Goal: Ask a question

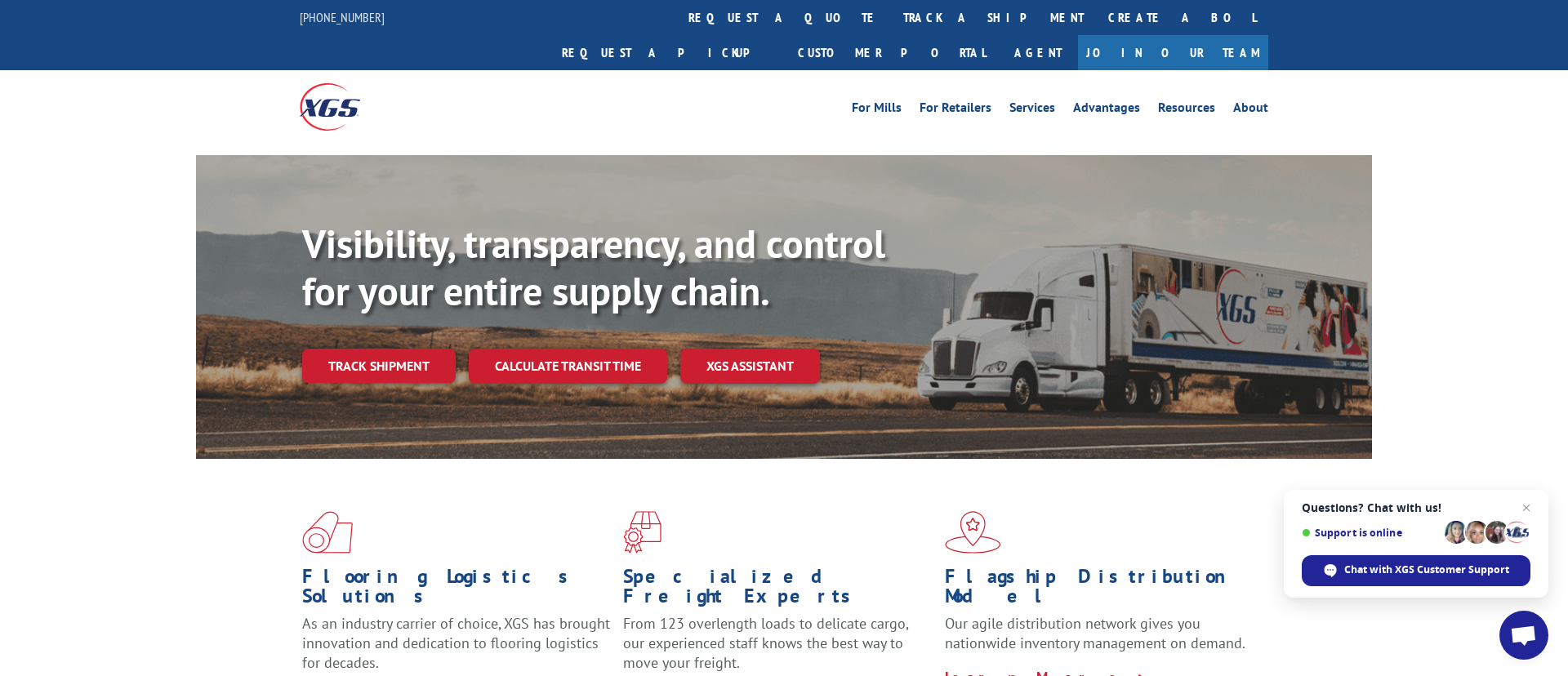
click at [1411, 551] on span "Questions? Chat with us! Support is online Chat with XGS Customer Support" at bounding box center [1416, 544] width 264 height 108
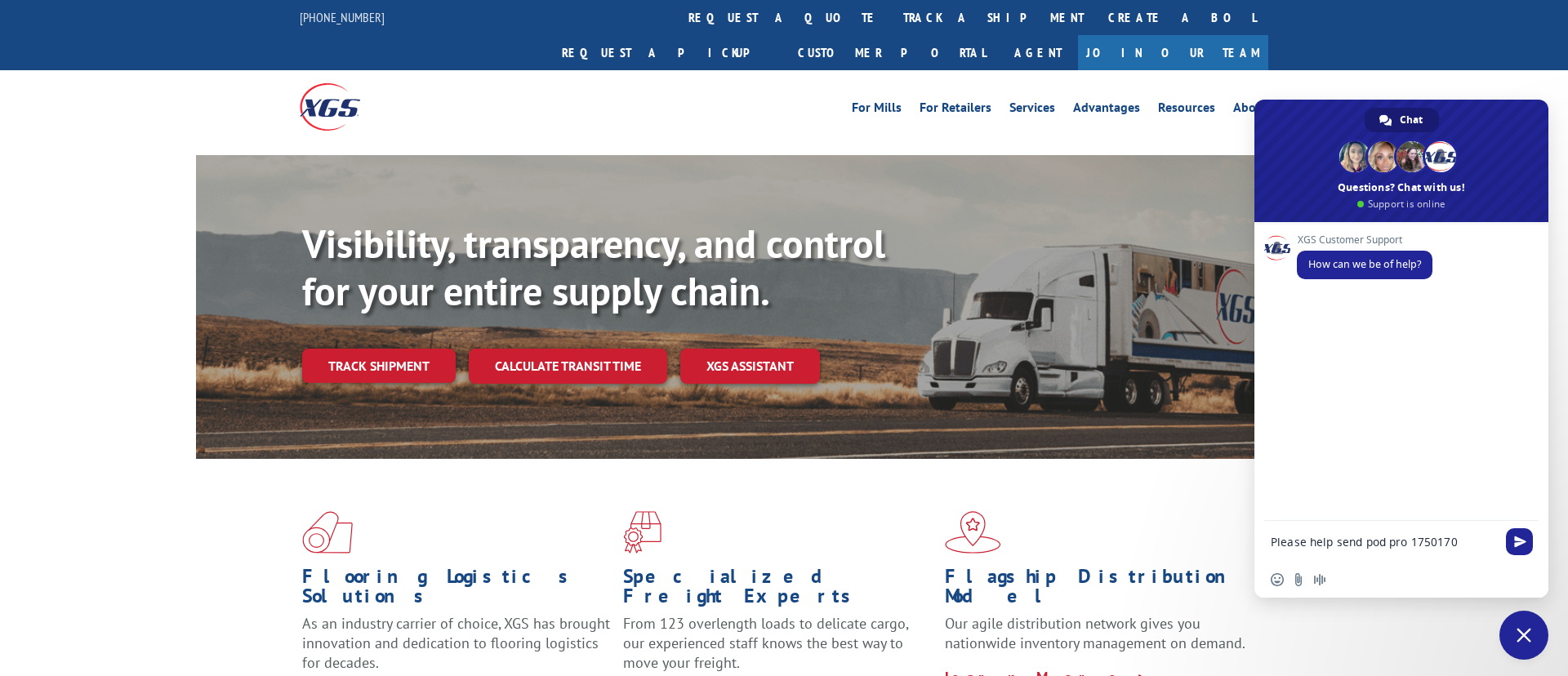
type textarea "Please help send pod pro 17501700"
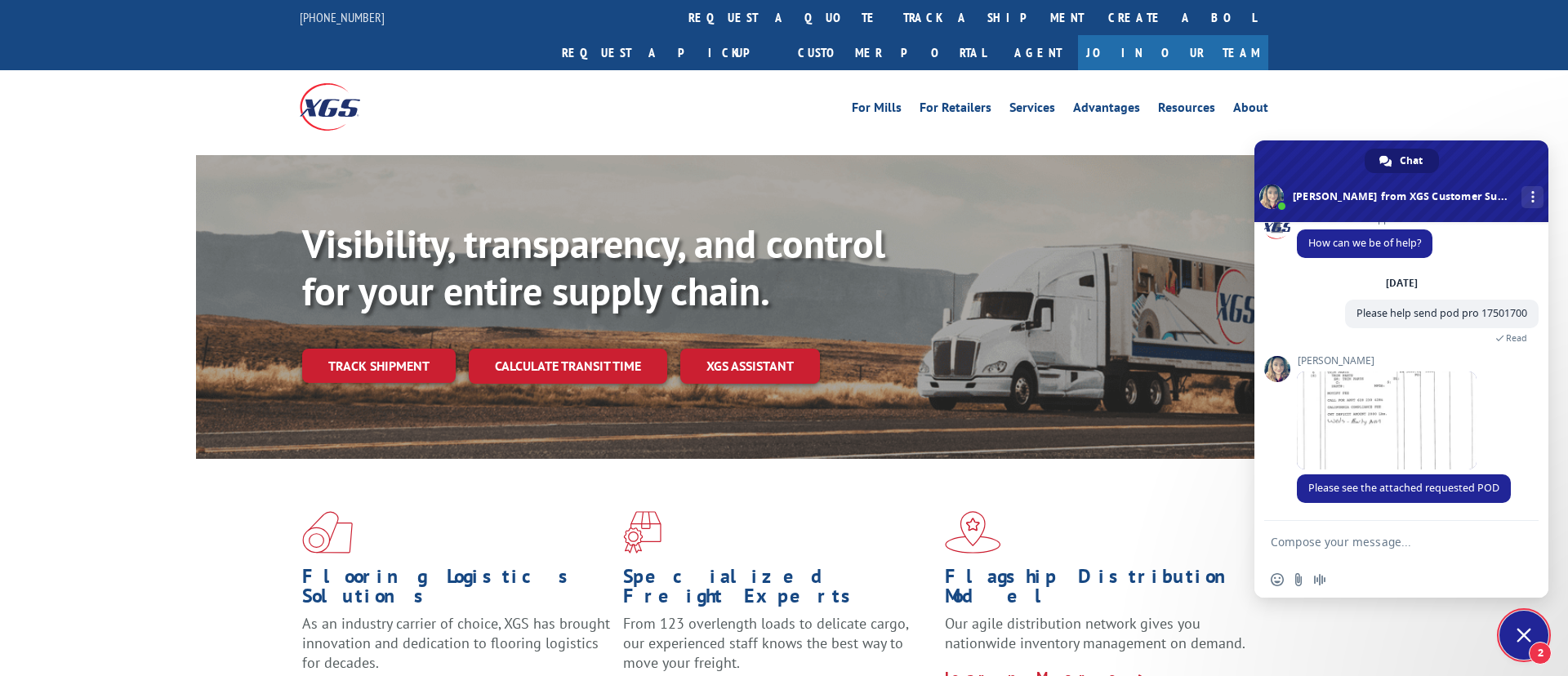
scroll to position [54, 0]
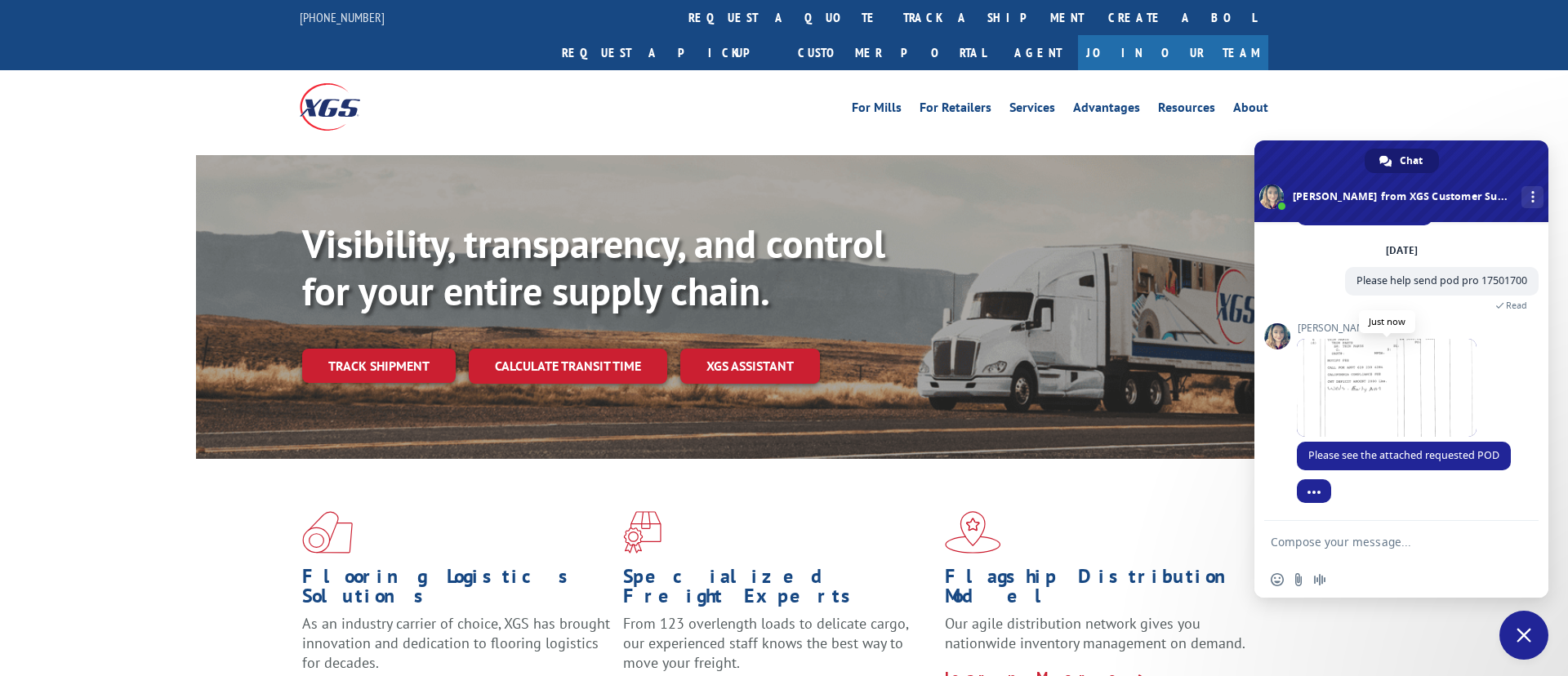
click at [1424, 381] on span at bounding box center [1387, 388] width 180 height 98
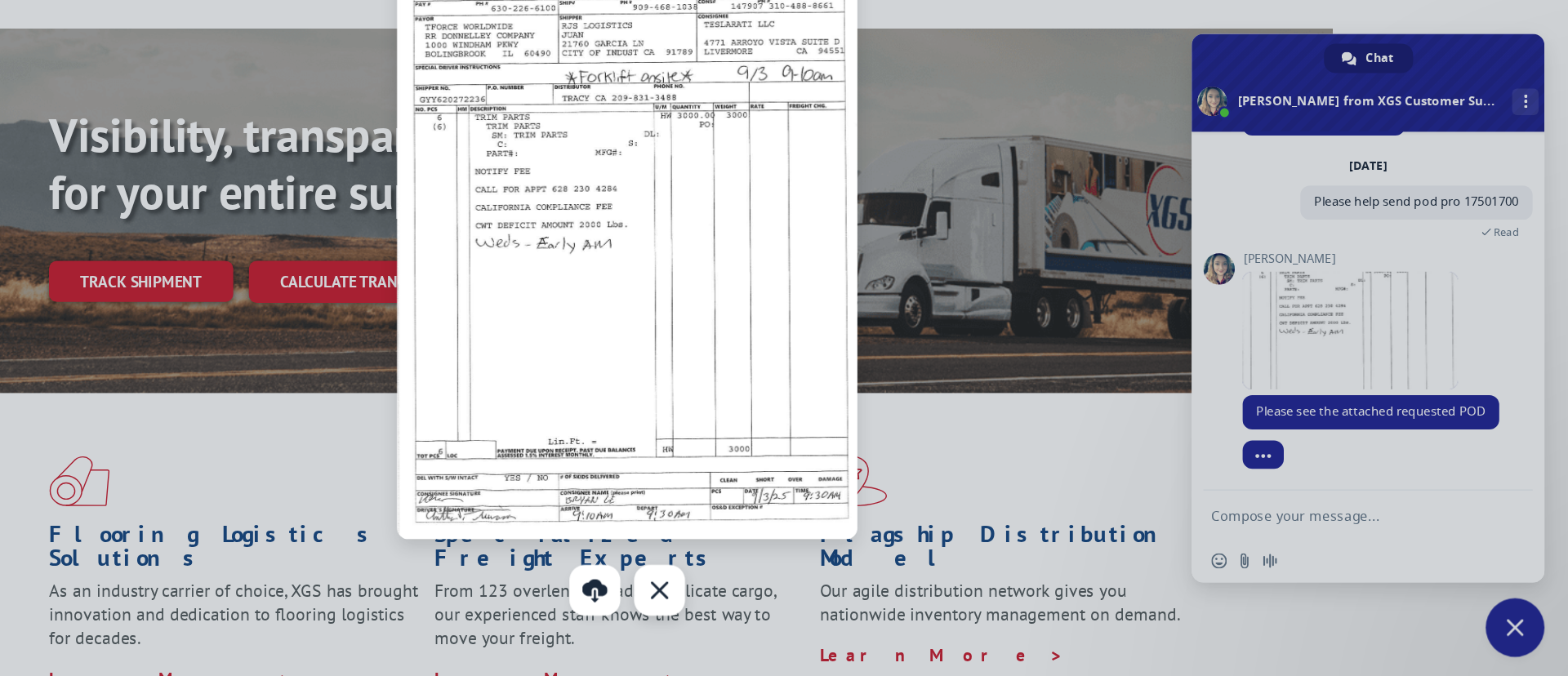
scroll to position [28, 0]
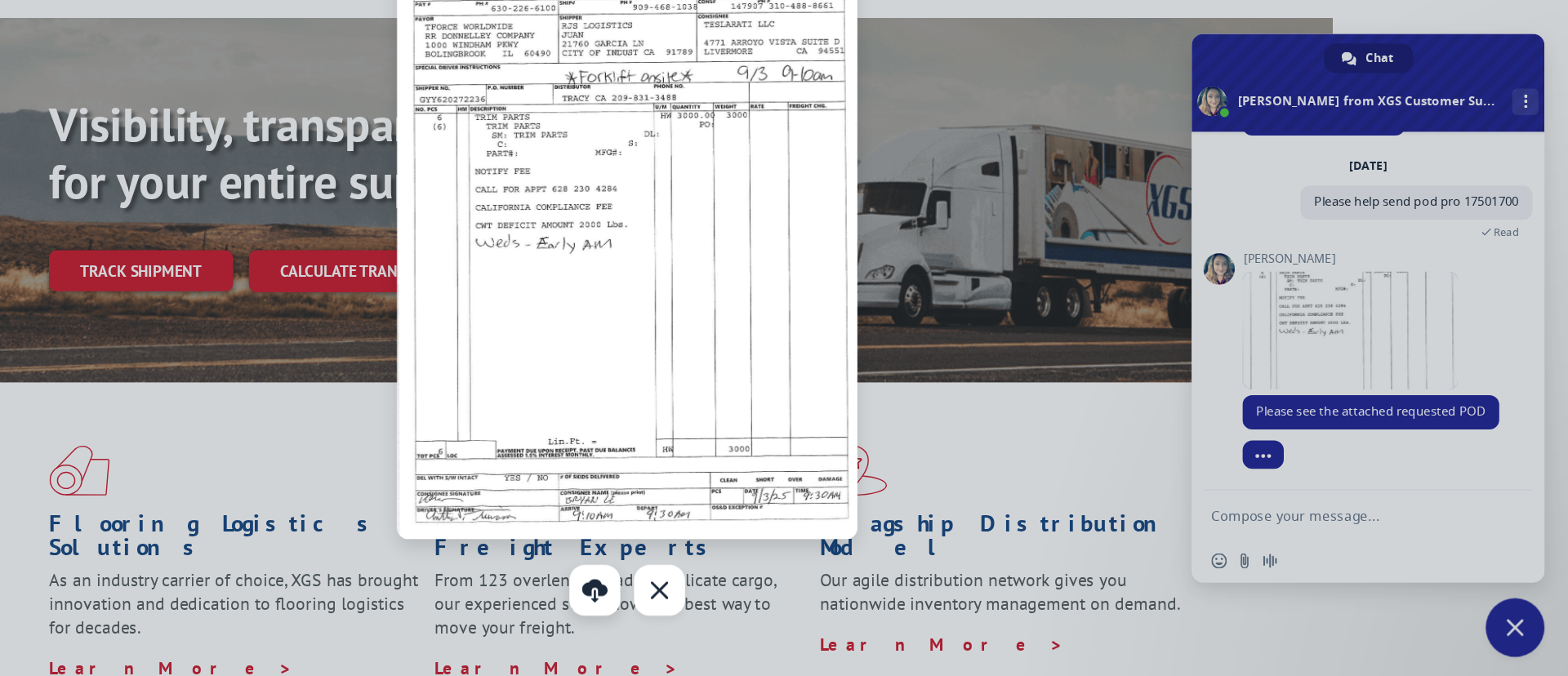
click at [763, 609] on link at bounding box center [757, 605] width 42 height 42
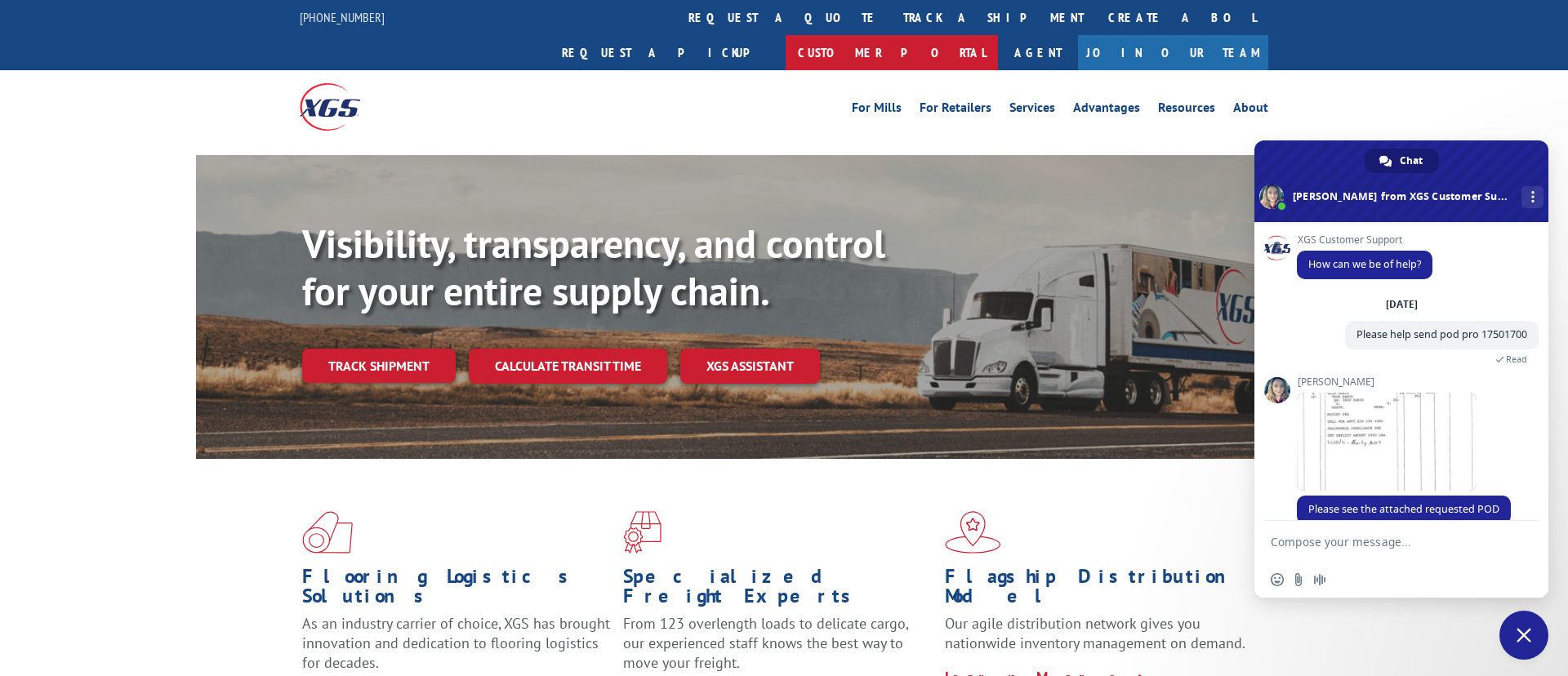
type textarea "L"
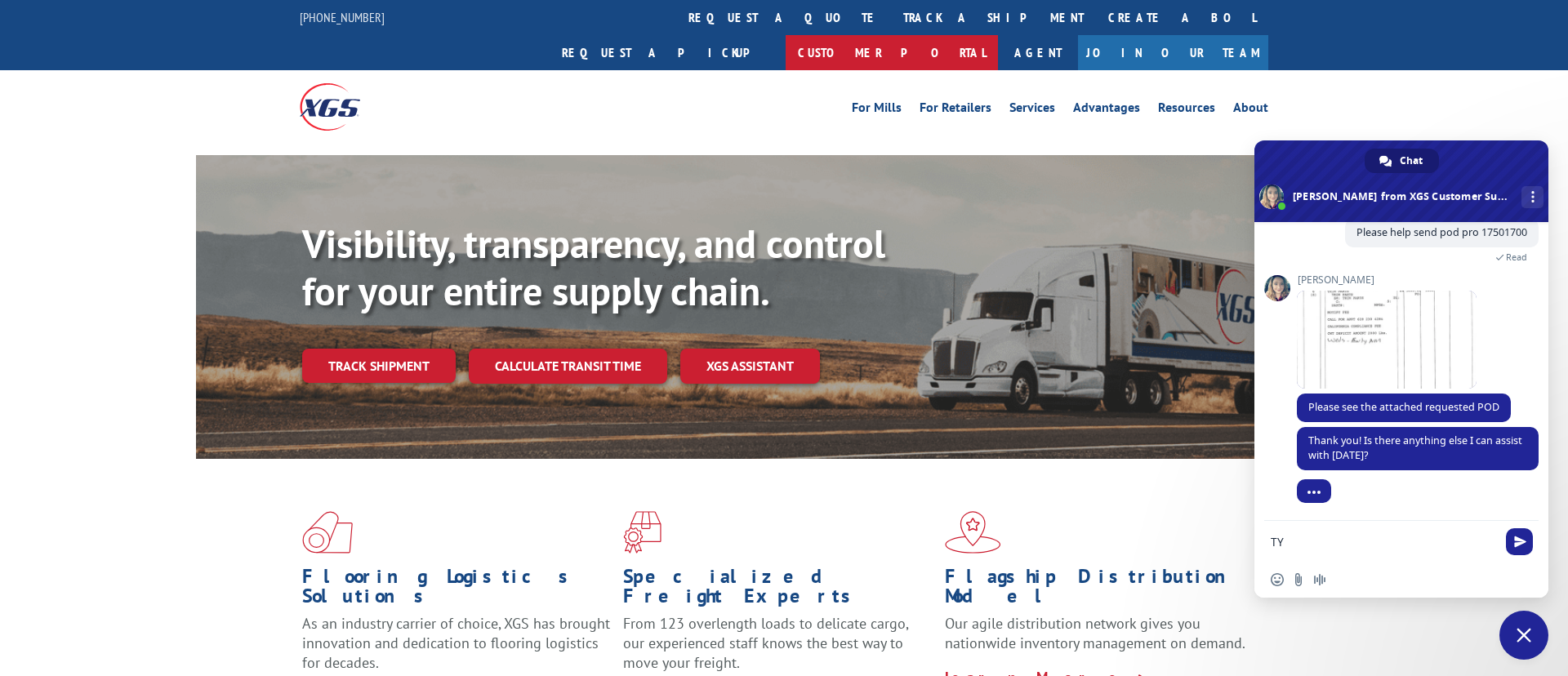
type textarea "TY"
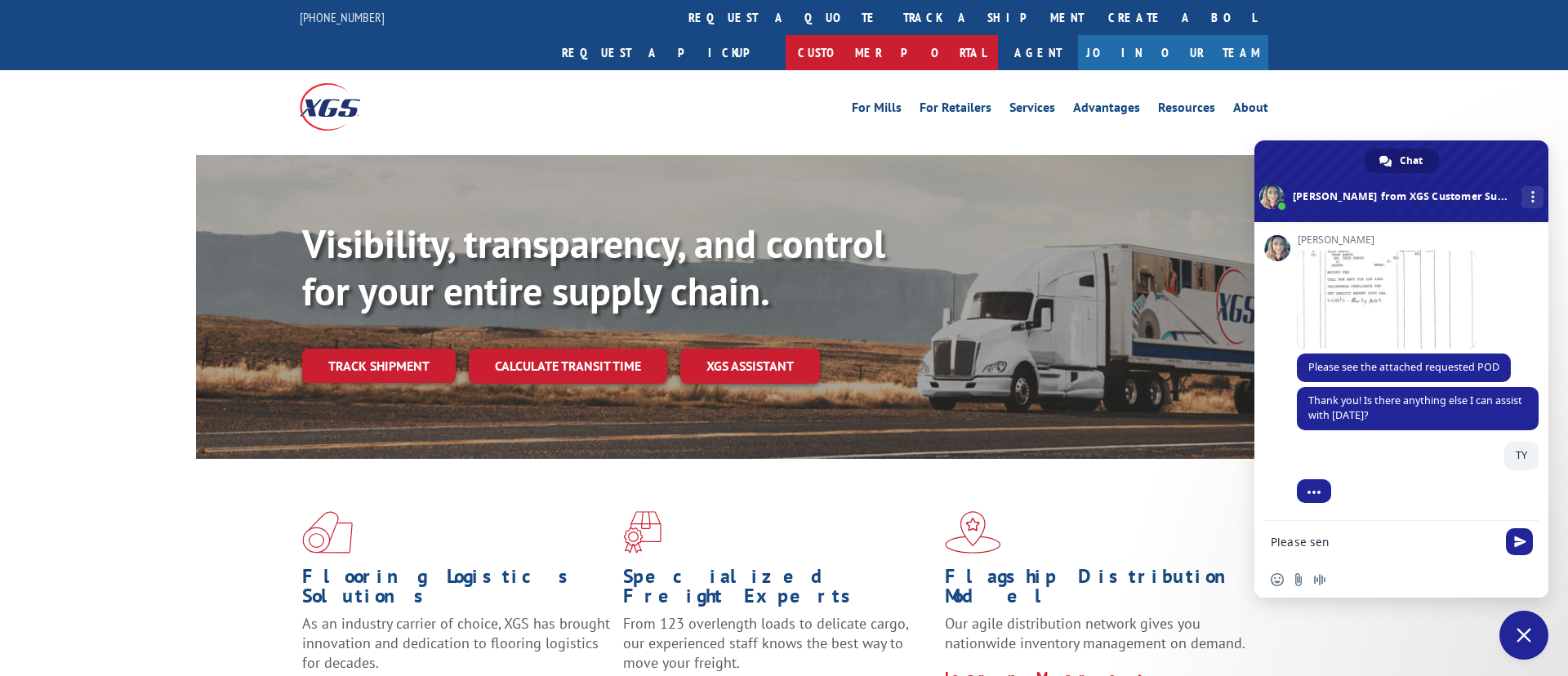
scroll to position [142, 0]
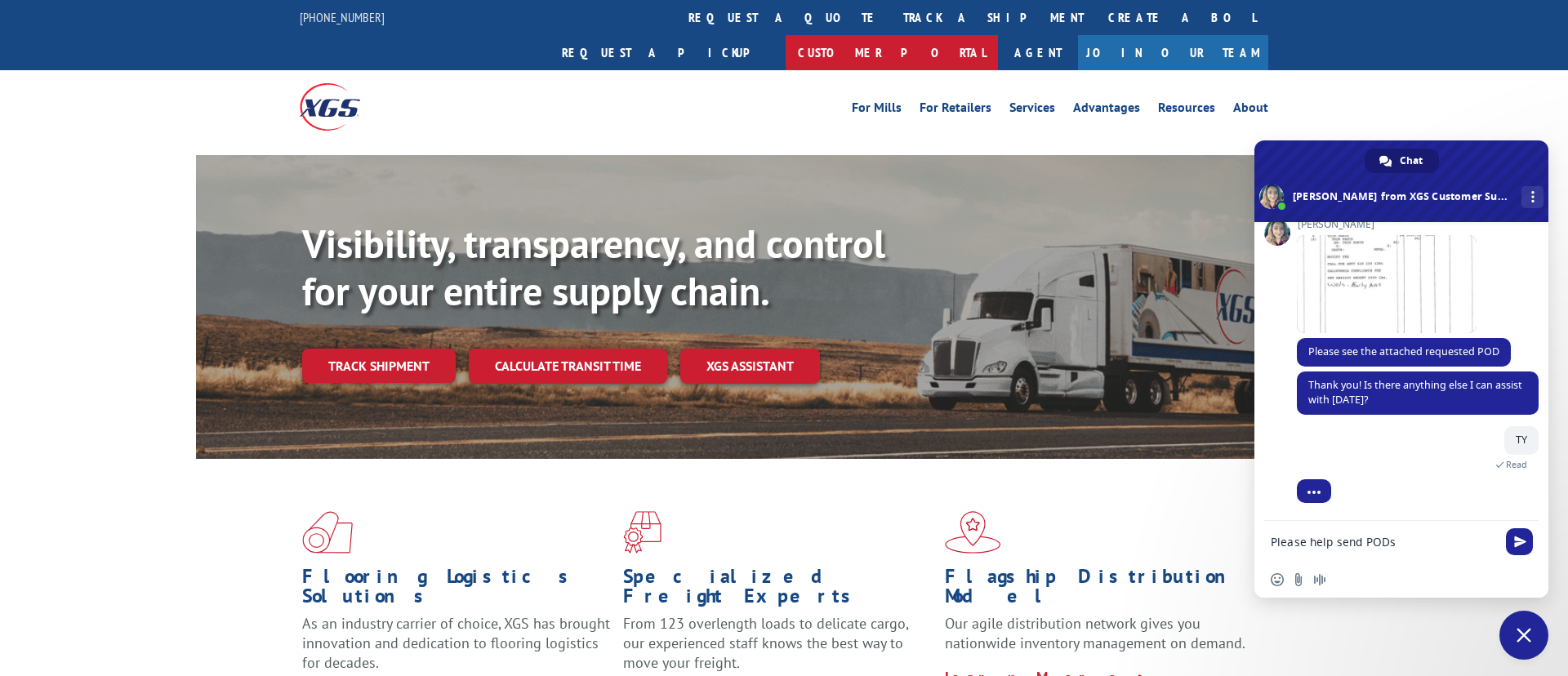
type textarea "Please help send PODs 17009335"
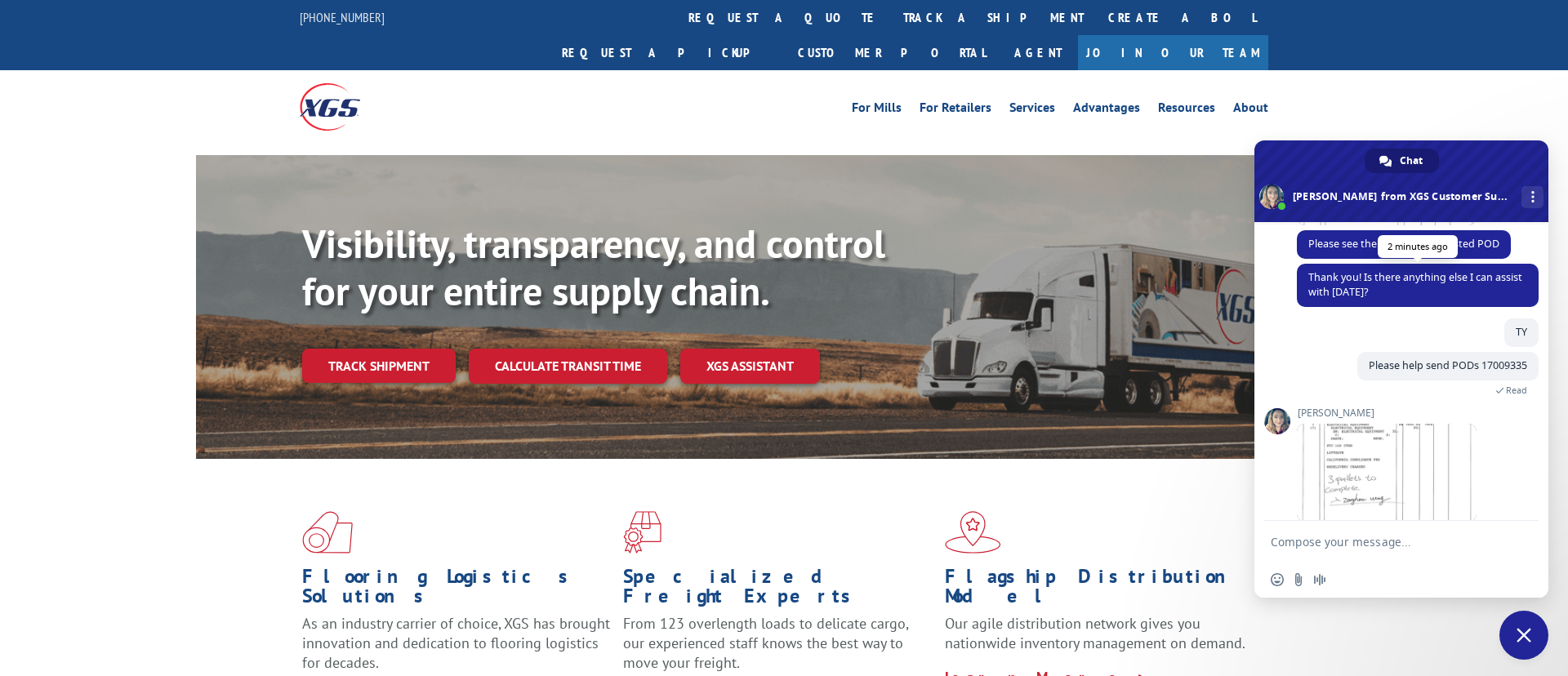
scroll to position [372, 0]
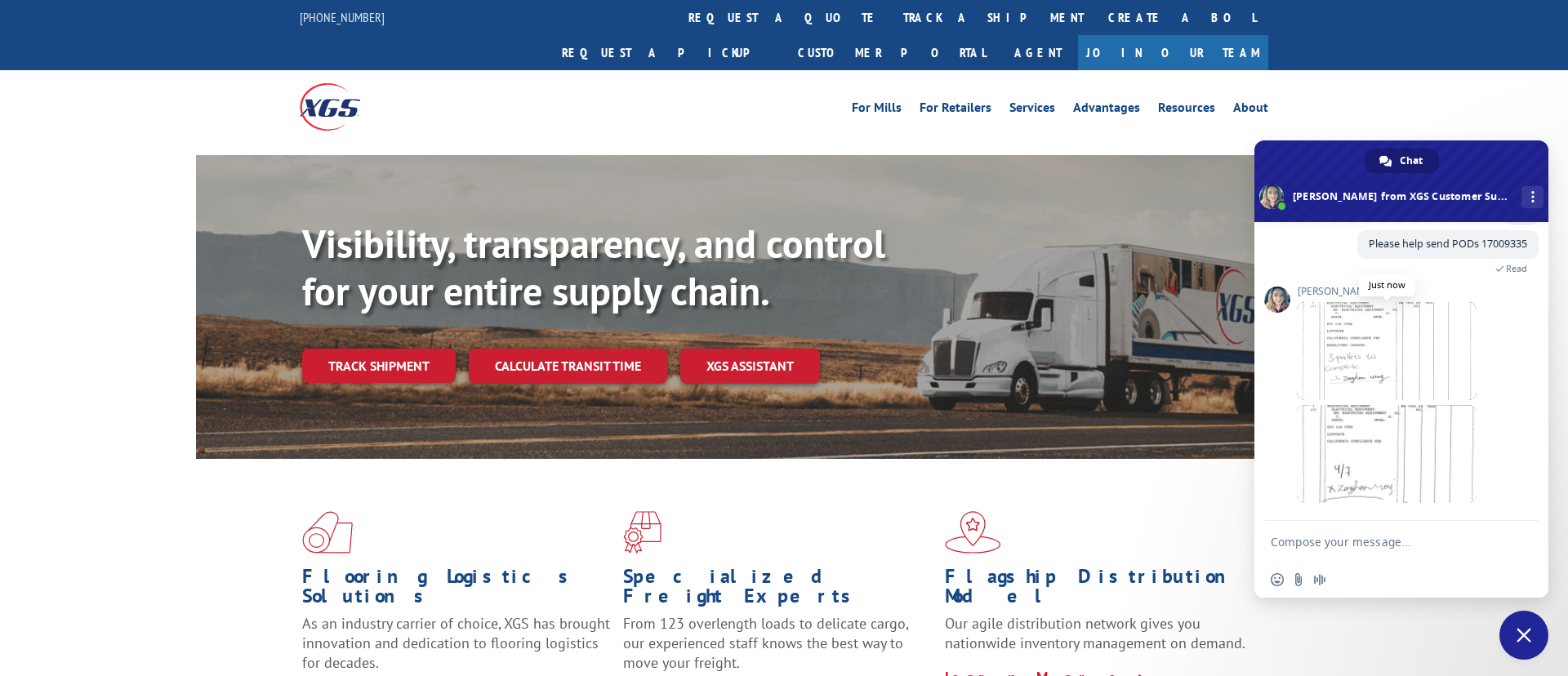
click at [1328, 331] on span at bounding box center [1387, 351] width 180 height 98
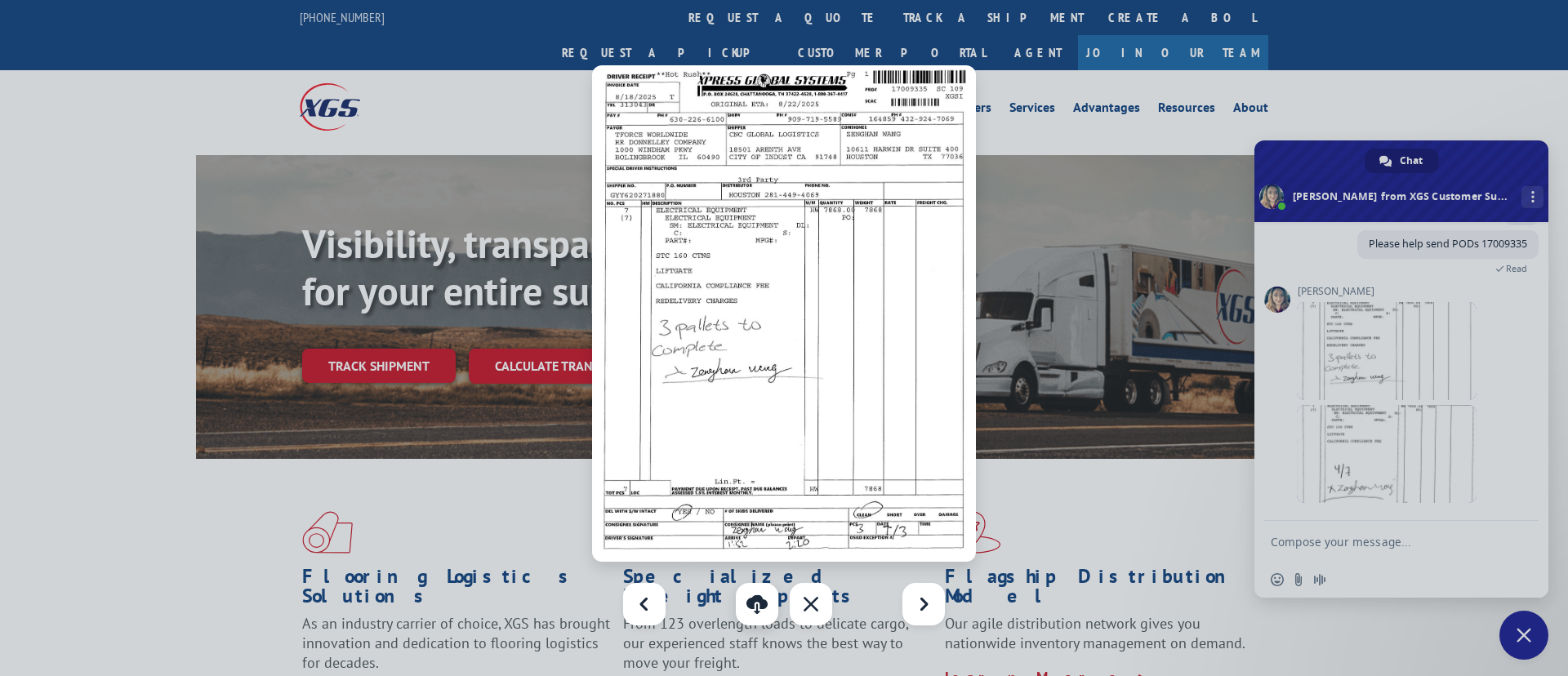
click at [751, 620] on link at bounding box center [757, 605] width 42 height 42
click at [1374, 474] on div at bounding box center [784, 338] width 1568 height 676
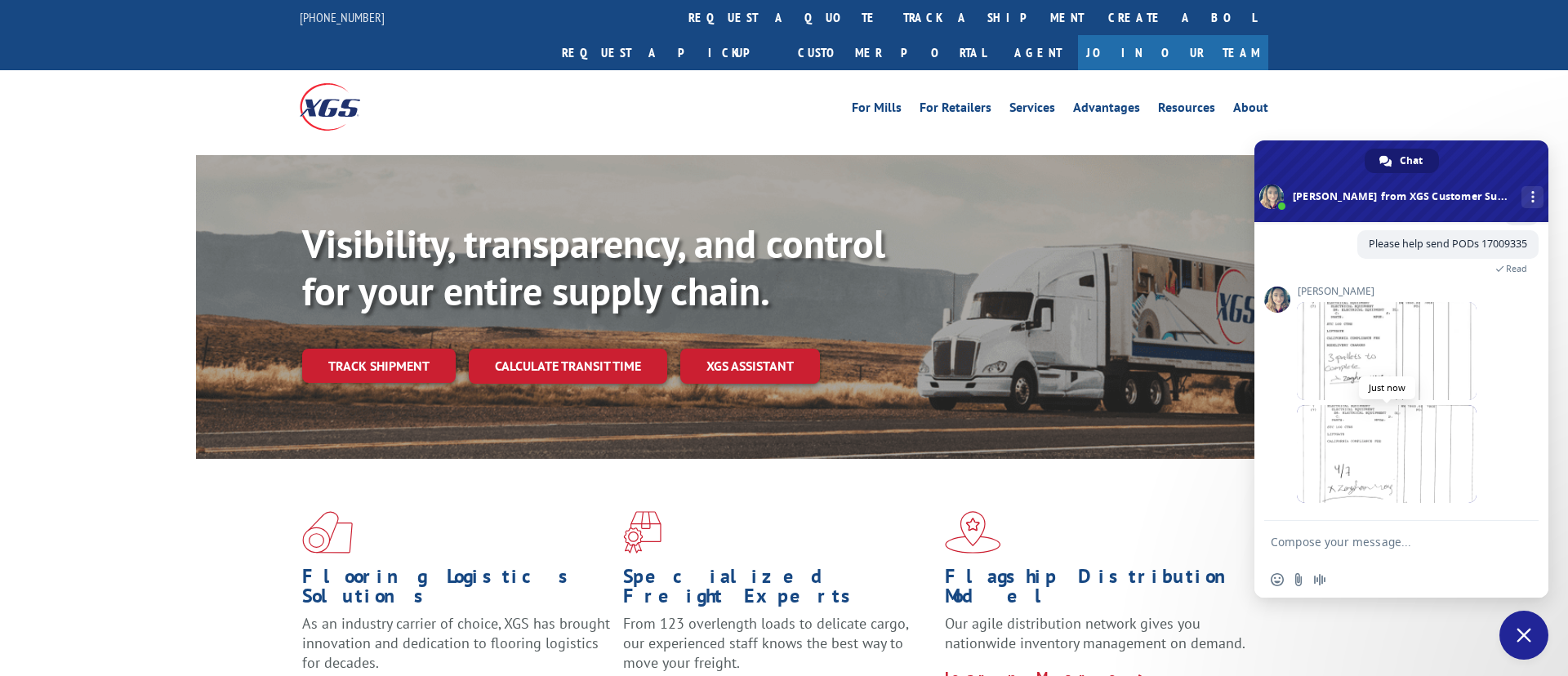
click at [1393, 446] on span at bounding box center [1387, 454] width 180 height 98
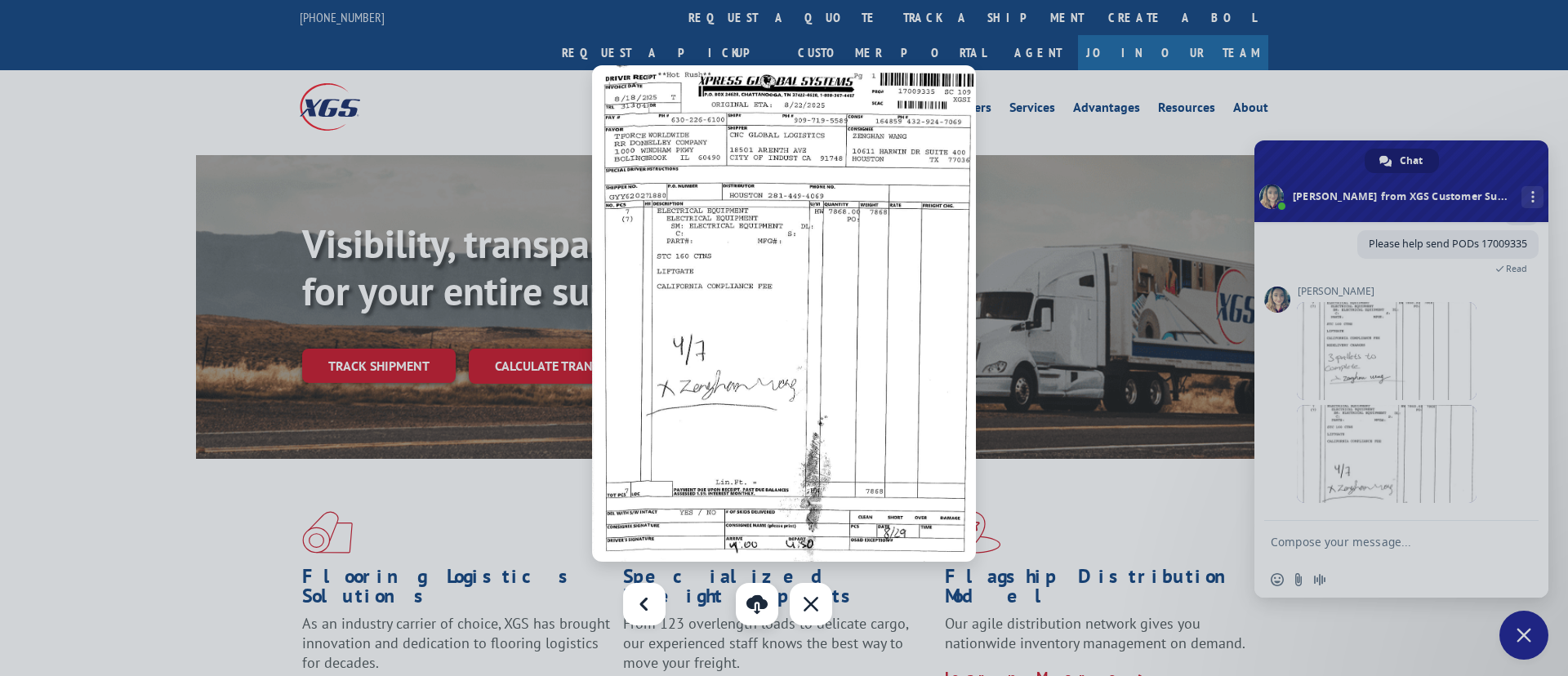
click at [738, 601] on link at bounding box center [757, 605] width 42 height 42
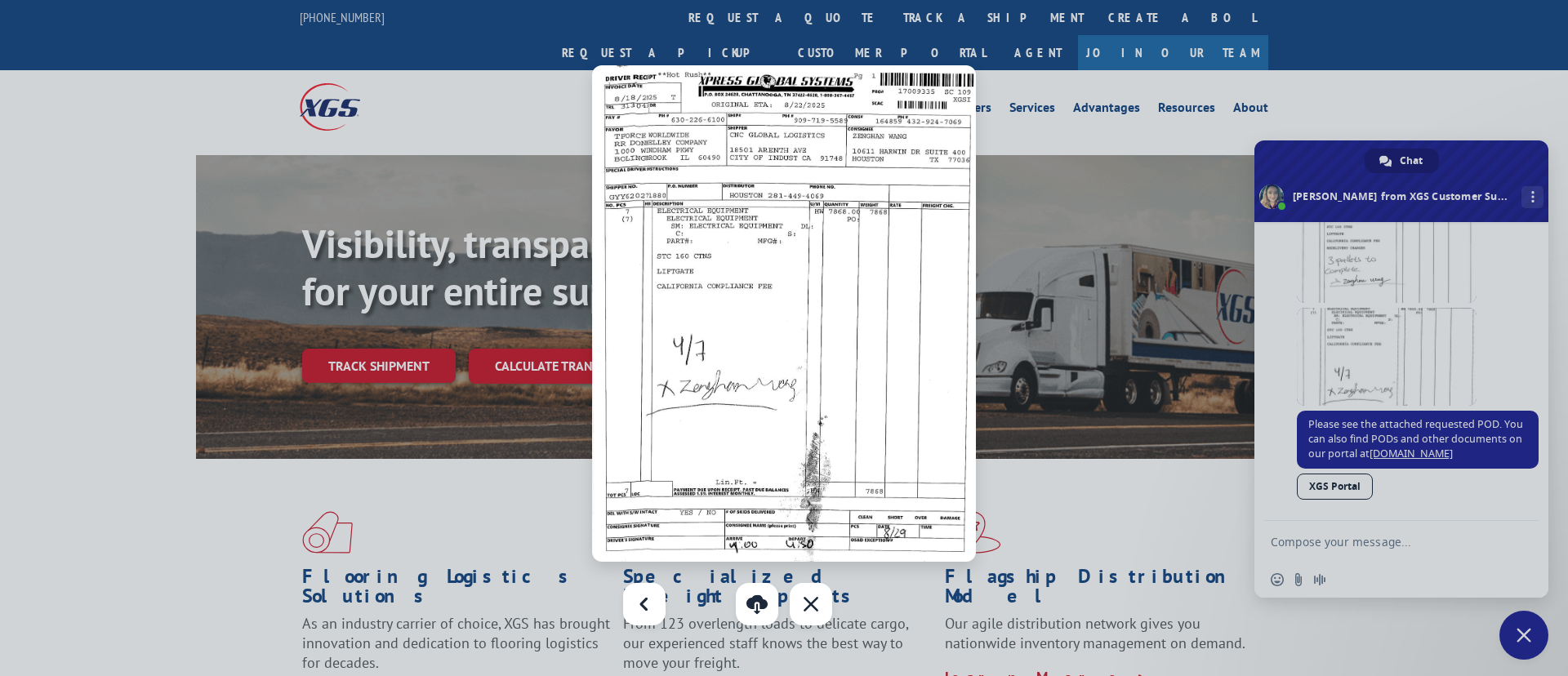
drag, startPoint x: 1378, startPoint y: 527, endPoint x: 1365, endPoint y: 553, distance: 29.1
click at [1378, 527] on div at bounding box center [784, 338] width 1568 height 676
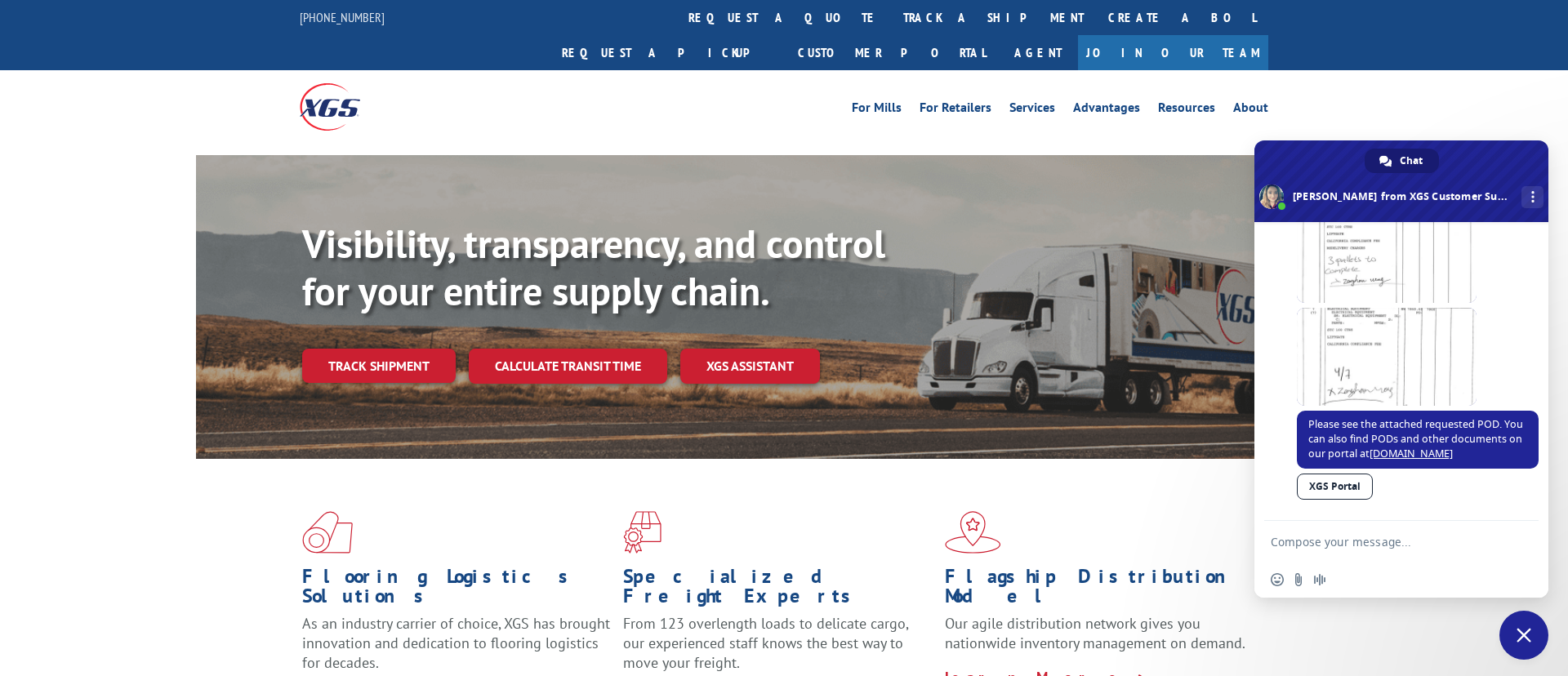
click at [1365, 553] on textarea "Compose your message..." at bounding box center [1385, 541] width 229 height 41
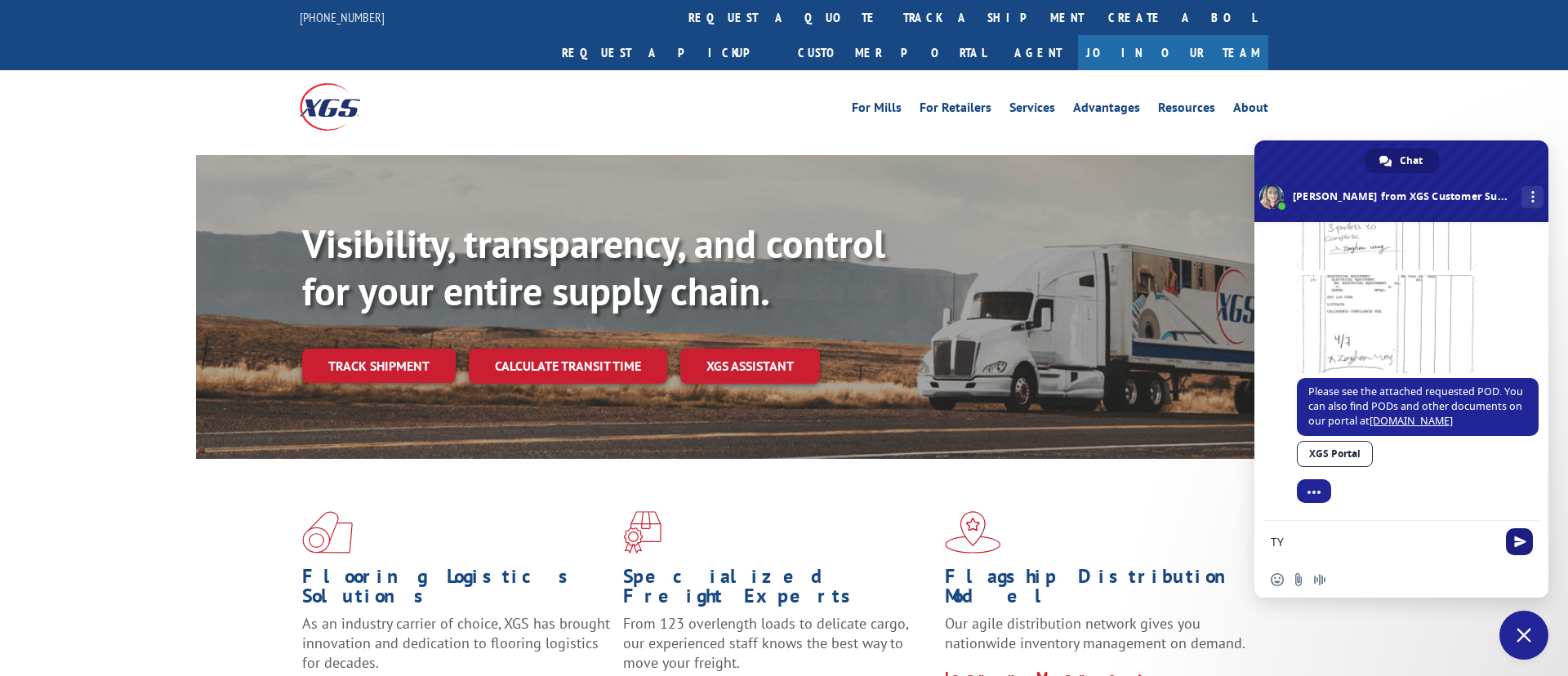
type textarea "TY"
click at [1522, 546] on span "Send" at bounding box center [1520, 542] width 12 height 12
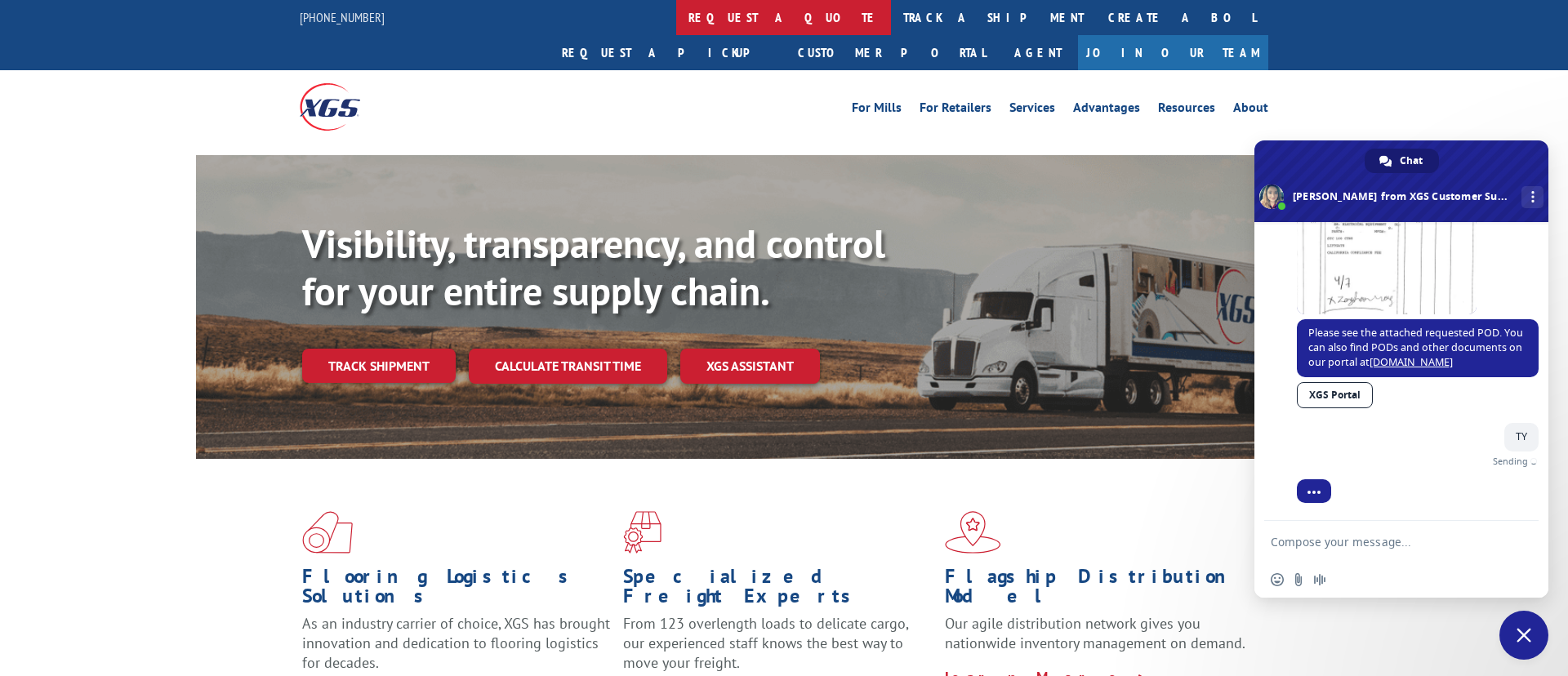
scroll to position [541, 0]
